Goal: Find specific page/section: Find specific page/section

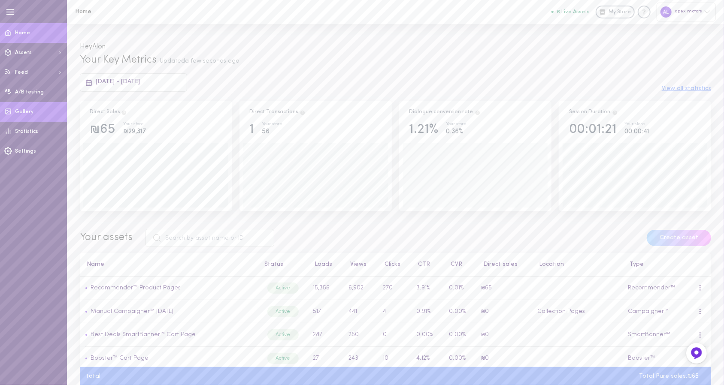
drag, startPoint x: 32, startPoint y: 134, endPoint x: 32, endPoint y: 119, distance: 15.5
click at [32, 119] on div "Home Assets + Create My Assets Feed Refresh Feed Manage feed A/B testing Galler…" at bounding box center [33, 92] width 67 height 138
click at [32, 119] on link "Gallery" at bounding box center [33, 112] width 67 height 20
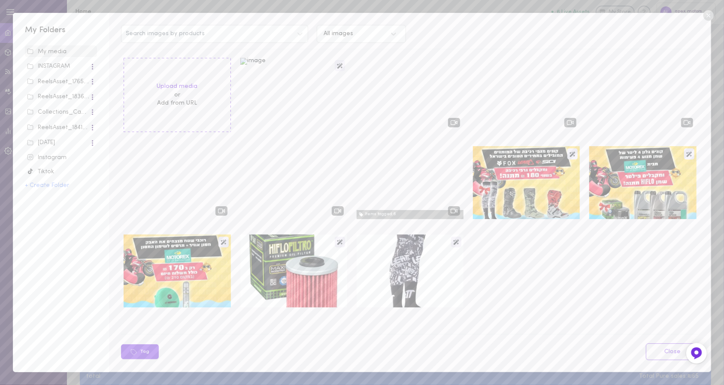
click at [64, 64] on div "INSTAGRAM" at bounding box center [58, 66] width 63 height 9
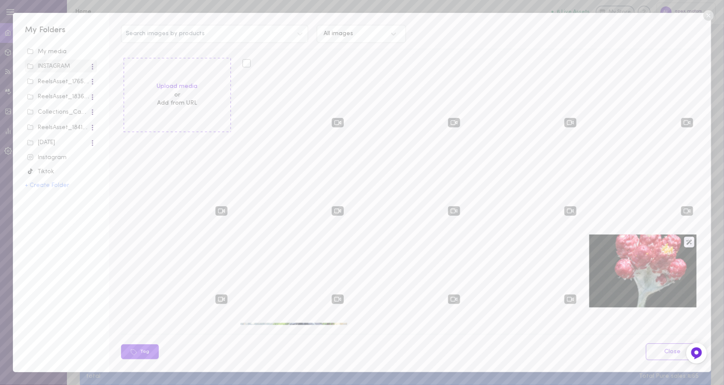
click at [270, 81] on div at bounding box center [293, 94] width 107 height 73
click at [711, 9] on icon at bounding box center [708, 15] width 13 height 13
click at [708, 18] on div "apex motors" at bounding box center [686, 12] width 59 height 18
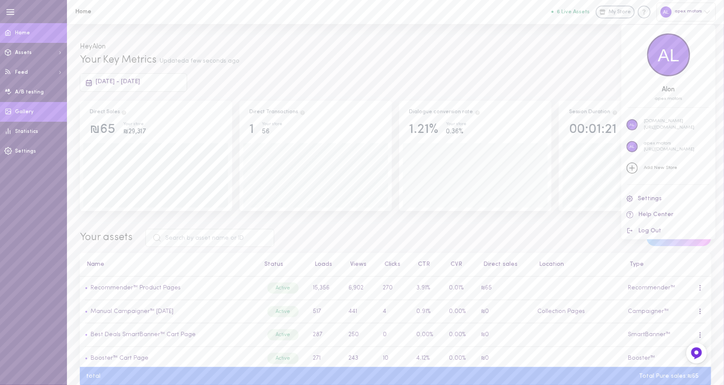
click at [32, 112] on div at bounding box center [362, 192] width 724 height 385
click at [25, 112] on span "Gallery" at bounding box center [24, 111] width 18 height 5
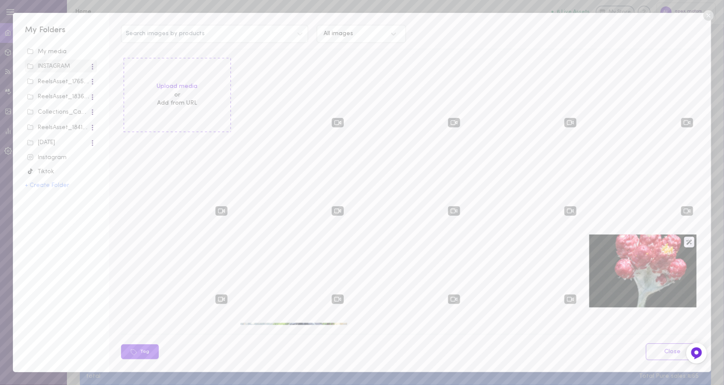
click at [49, 161] on div "Instagram" at bounding box center [61, 158] width 68 height 9
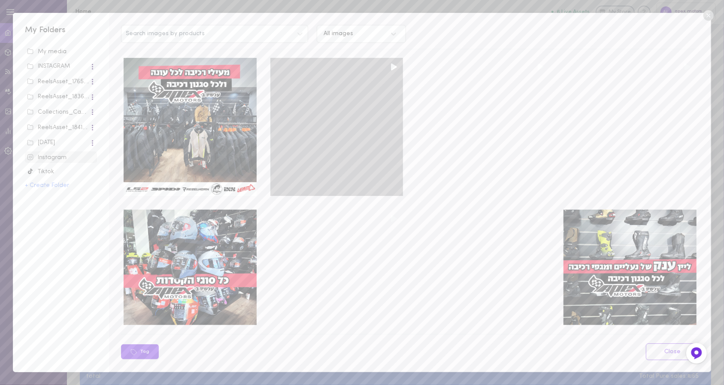
click at [354, 111] on div at bounding box center [336, 127] width 133 height 138
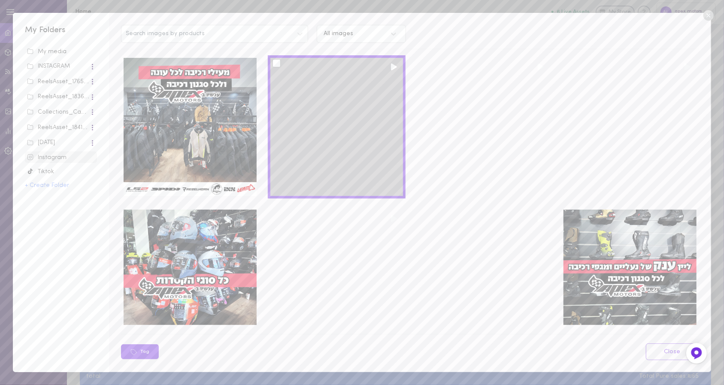
click at [274, 62] on div at bounding box center [277, 63] width 8 height 8
click at [0, 0] on input "checkbox" at bounding box center [0, 0] width 0 height 0
click at [384, 64] on div at bounding box center [336, 127] width 133 height 138
click at [392, 67] on div at bounding box center [336, 127] width 133 height 138
click at [332, 140] on div at bounding box center [336, 127] width 133 height 138
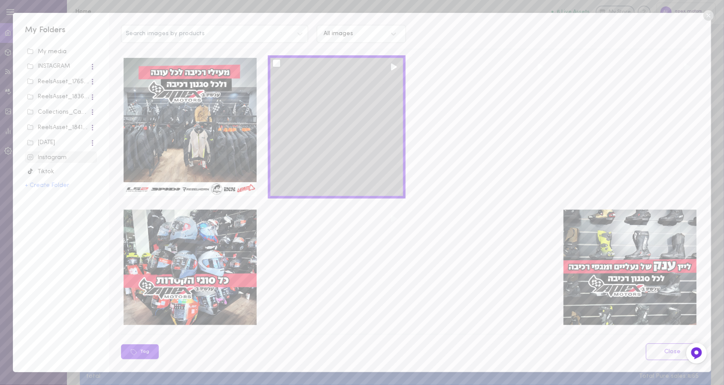
drag, startPoint x: 288, startPoint y: 89, endPoint x: 316, endPoint y: 100, distance: 30.7
click at [316, 100] on div at bounding box center [336, 127] width 133 height 138
drag, startPoint x: 316, startPoint y: 100, endPoint x: 349, endPoint y: 86, distance: 35.8
click at [349, 86] on div at bounding box center [336, 127] width 133 height 138
click at [377, 69] on div at bounding box center [336, 127] width 133 height 138
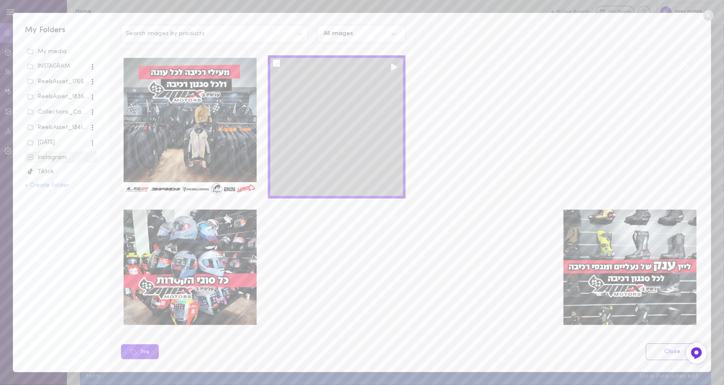
click at [386, 68] on div at bounding box center [336, 127] width 133 height 138
click at [310, 70] on div at bounding box center [336, 127] width 133 height 138
click at [276, 62] on div at bounding box center [277, 63] width 8 height 8
click at [0, 0] on input "checkbox" at bounding box center [0, 0] width 0 height 0
